Goal: Task Accomplishment & Management: Complete application form

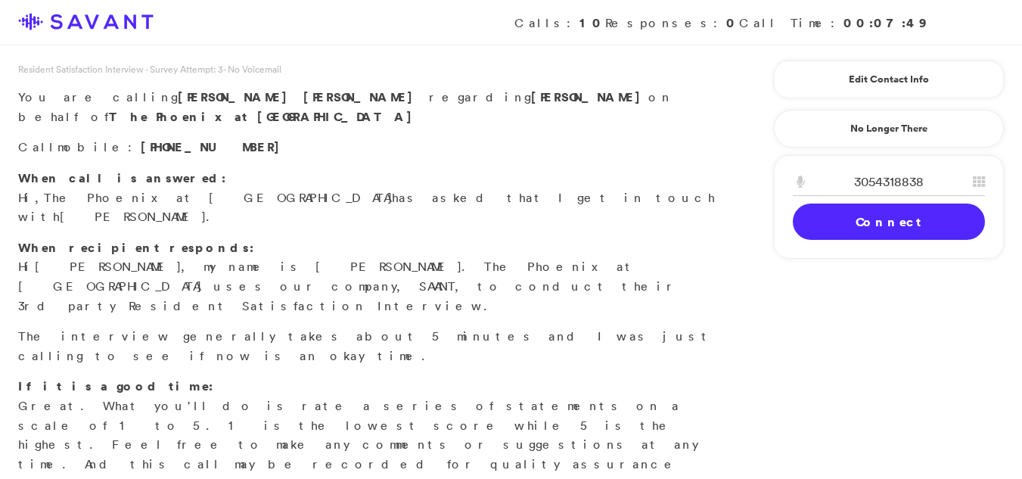
click at [852, 224] on link "Connect" at bounding box center [889, 221] width 192 height 36
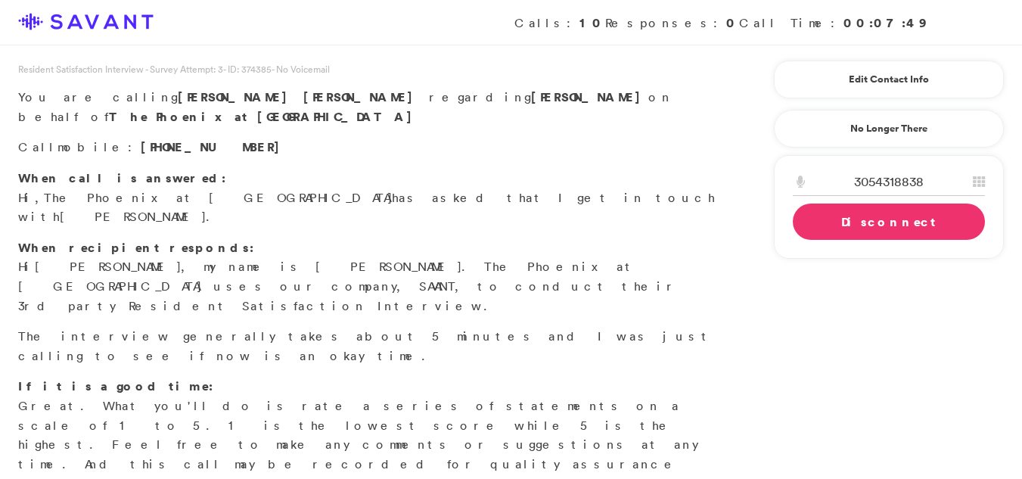
click at [847, 219] on link "Disconnect" at bounding box center [889, 221] width 192 height 36
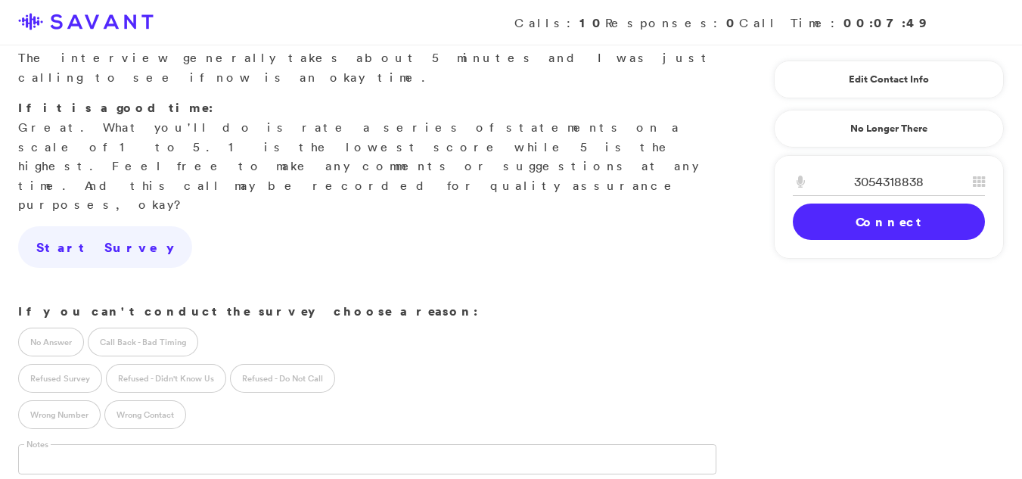
scroll to position [281, 0]
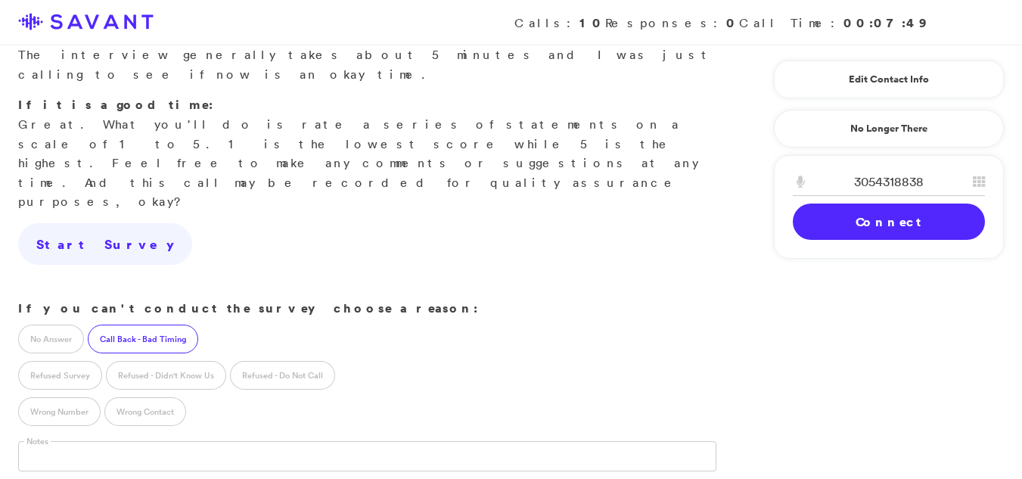
click at [154, 325] on label "Call Back - Bad Timing" at bounding box center [143, 339] width 110 height 29
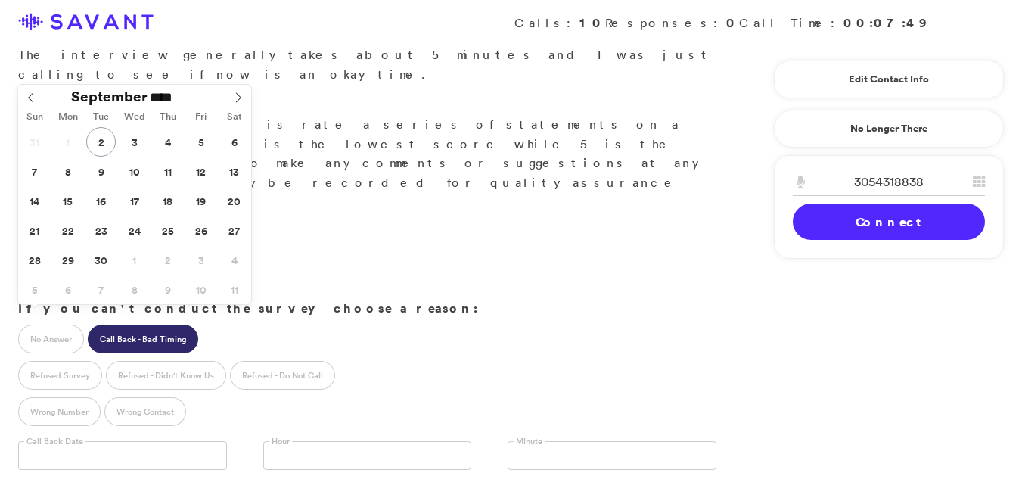
click at [159, 441] on input "text" at bounding box center [122, 455] width 209 height 29
type input "**********"
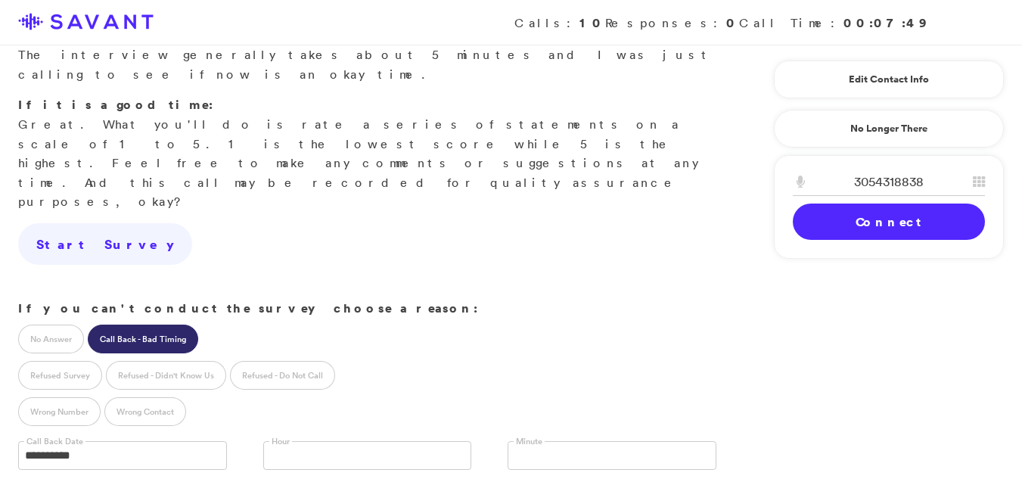
click at [282, 442] on input "text" at bounding box center [277, 456] width 14 height 29
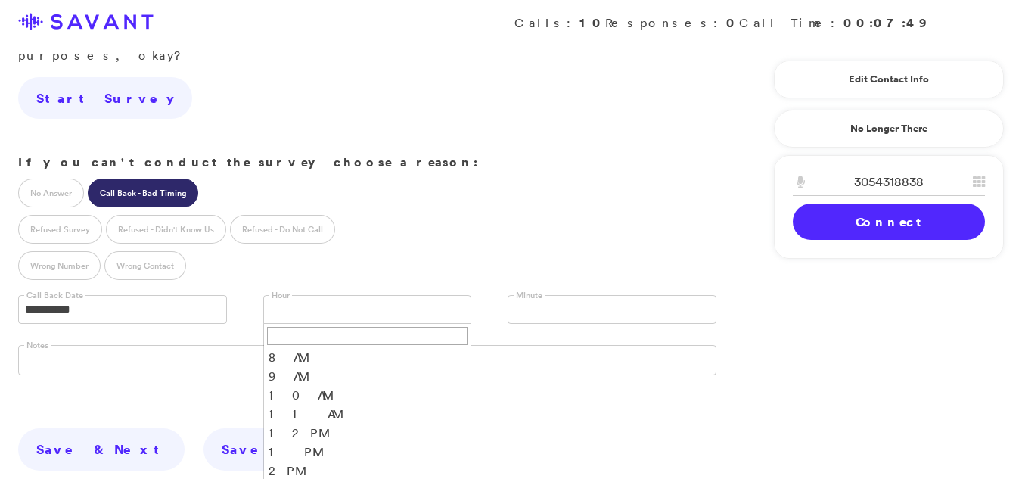
scroll to position [444, 0]
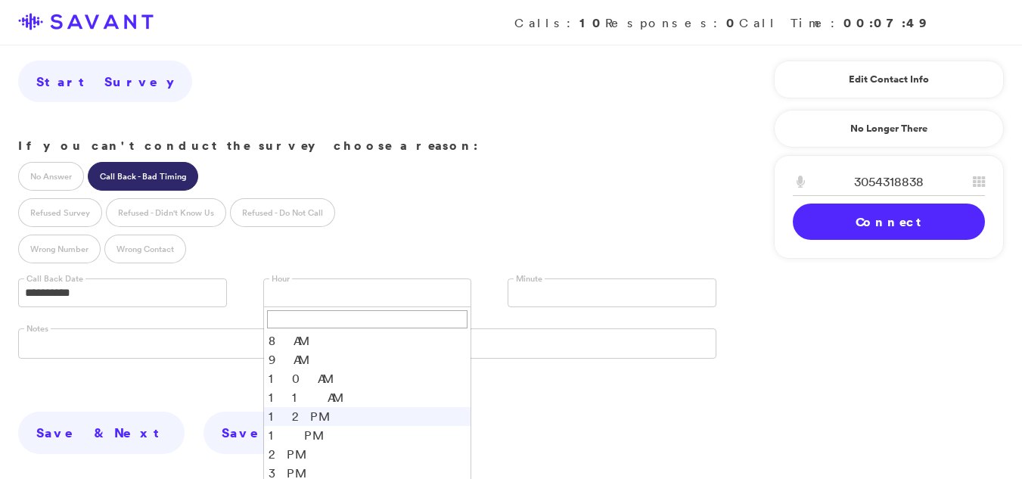
click at [283, 407] on li "12 PM" at bounding box center [367, 416] width 207 height 19
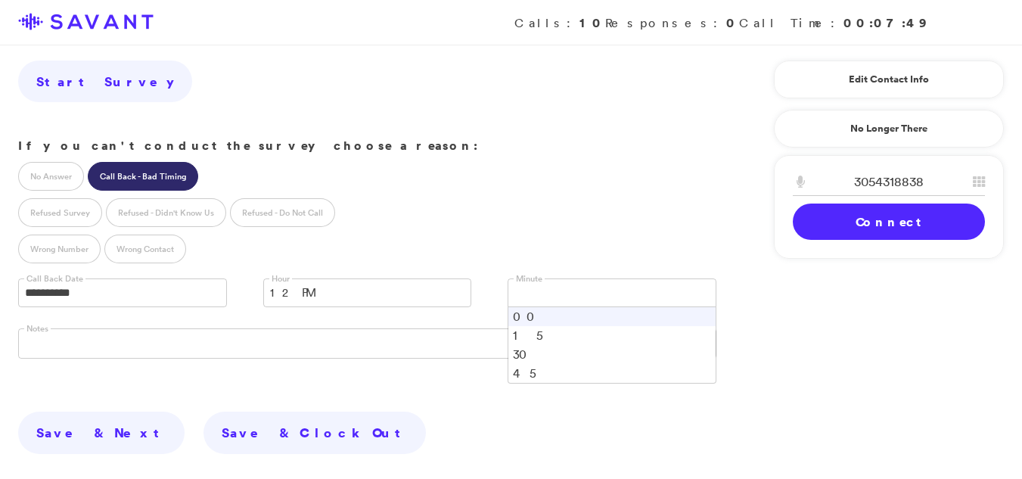
click at [541, 278] on link at bounding box center [612, 292] width 209 height 29
click at [526, 345] on li "30" at bounding box center [611, 354] width 207 height 19
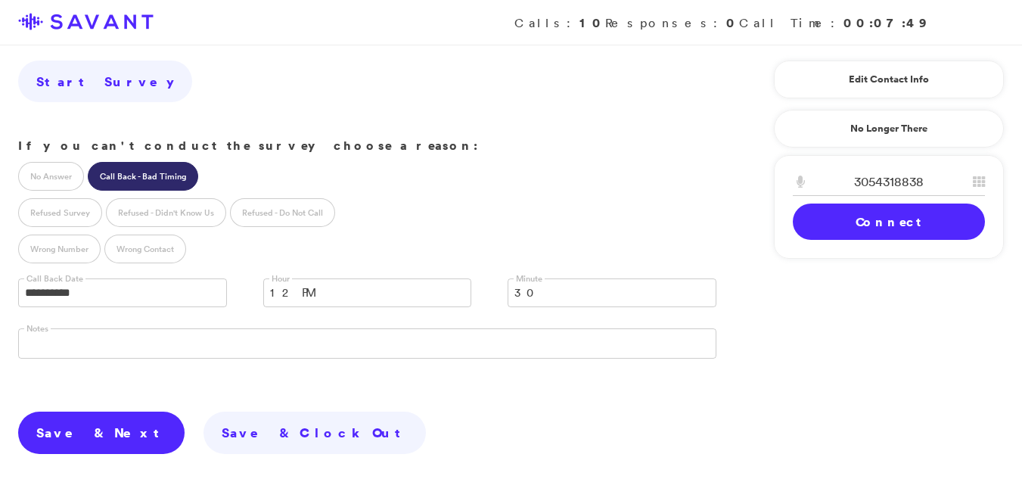
click at [55, 412] on link "Save & Next" at bounding box center [101, 433] width 166 height 42
